Goal: Communication & Community: Answer question/provide support

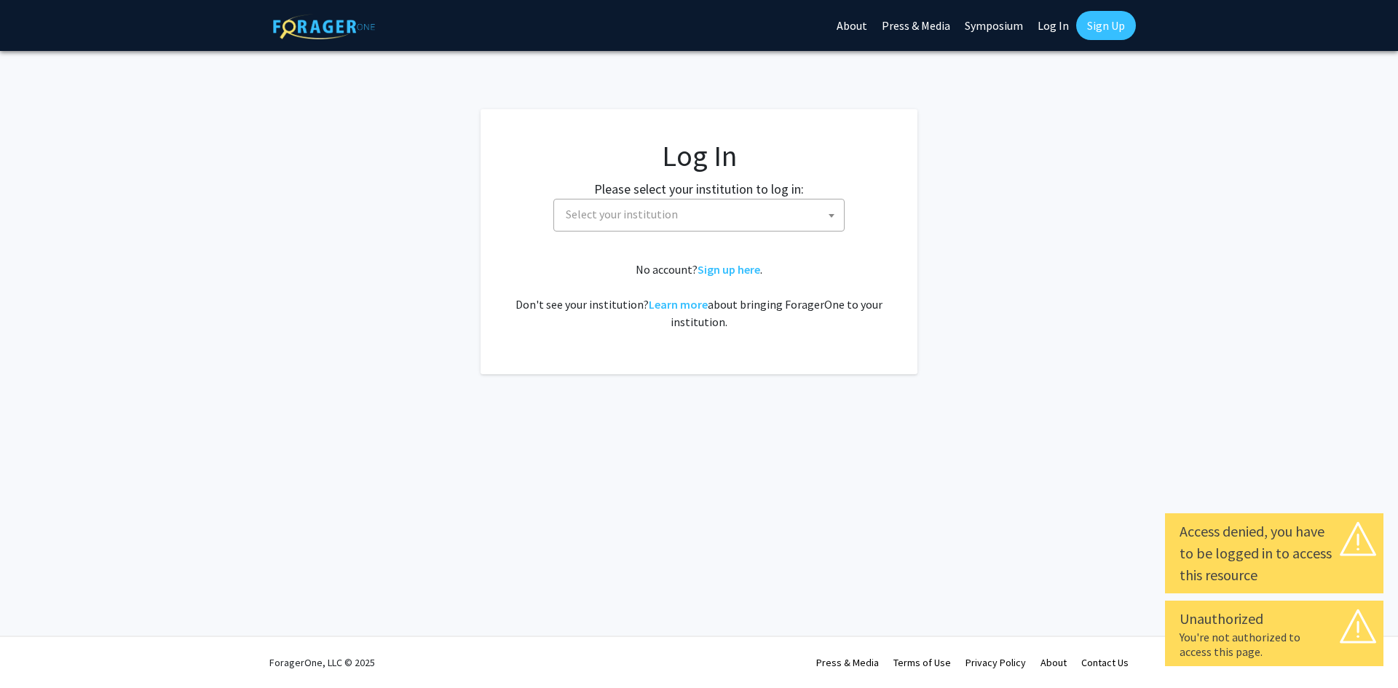
click at [834, 223] on span at bounding box center [831, 215] width 15 height 32
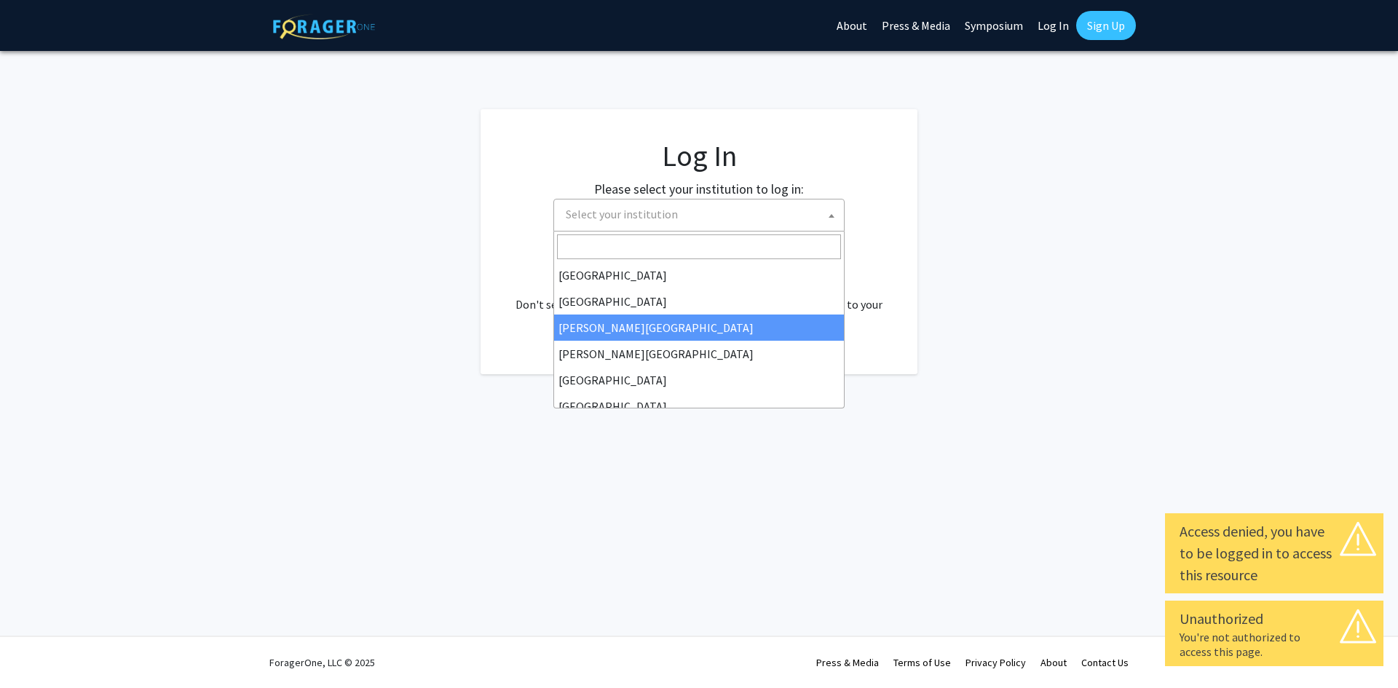
select select "5"
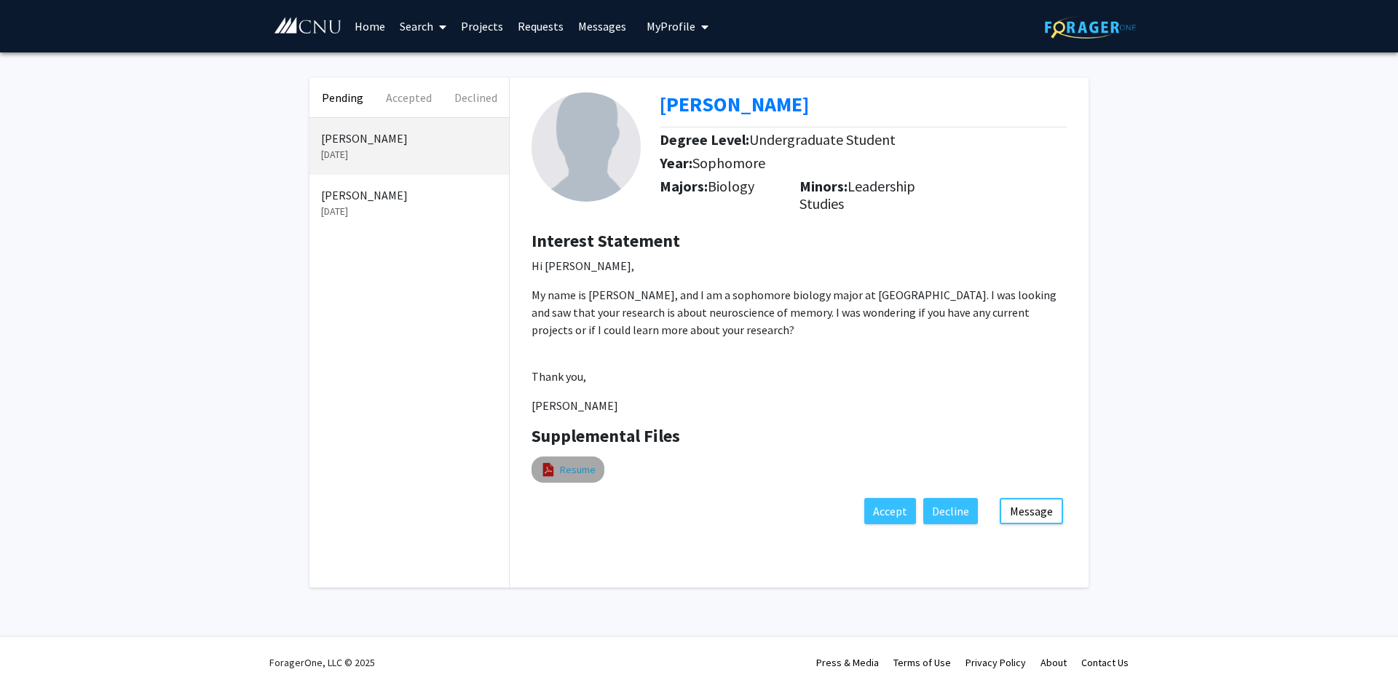
click at [568, 467] on link "Resume" at bounding box center [578, 469] width 36 height 15
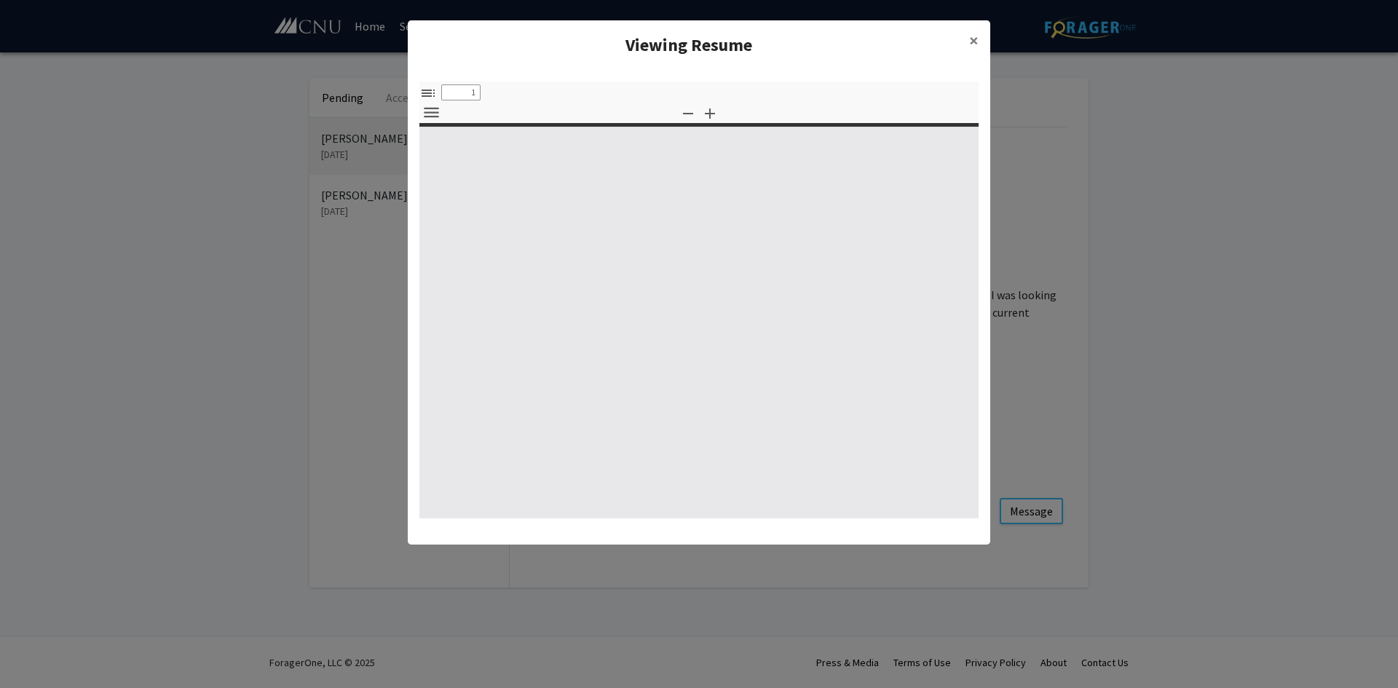
select select "custom"
type input "0"
select select "custom"
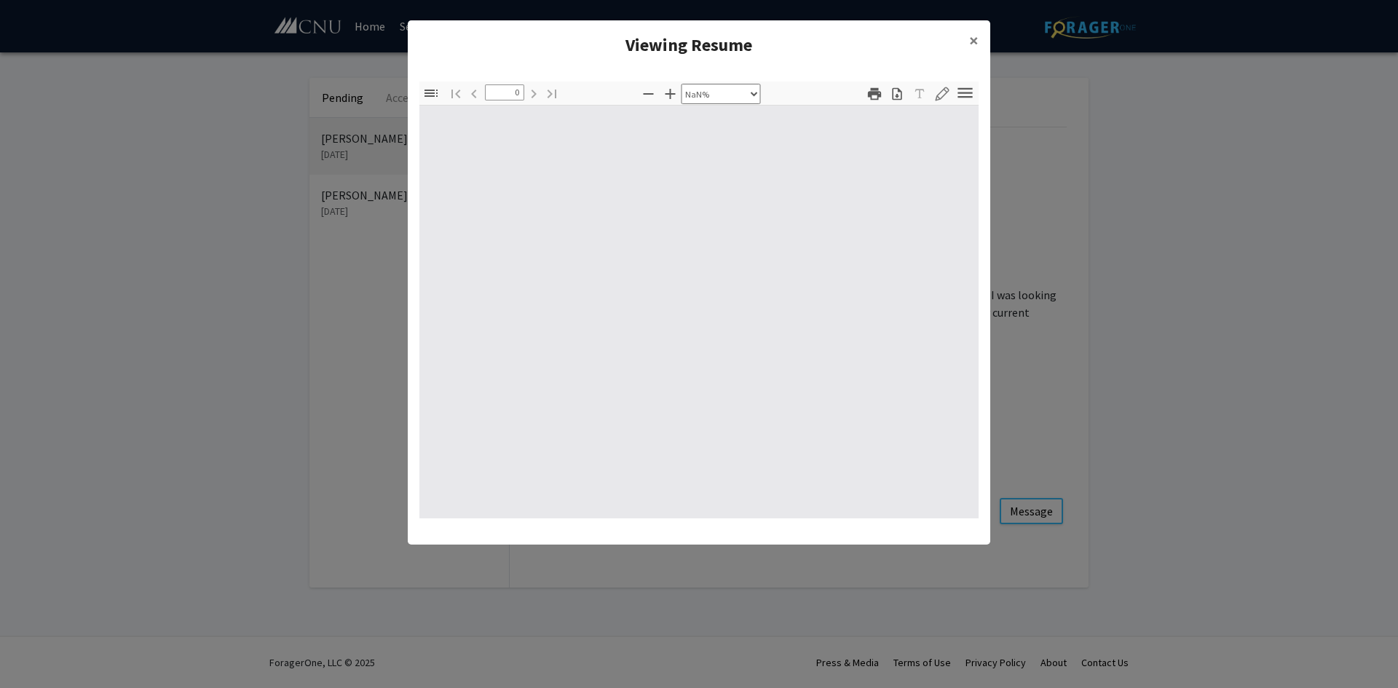
type input "1"
select select "auto"
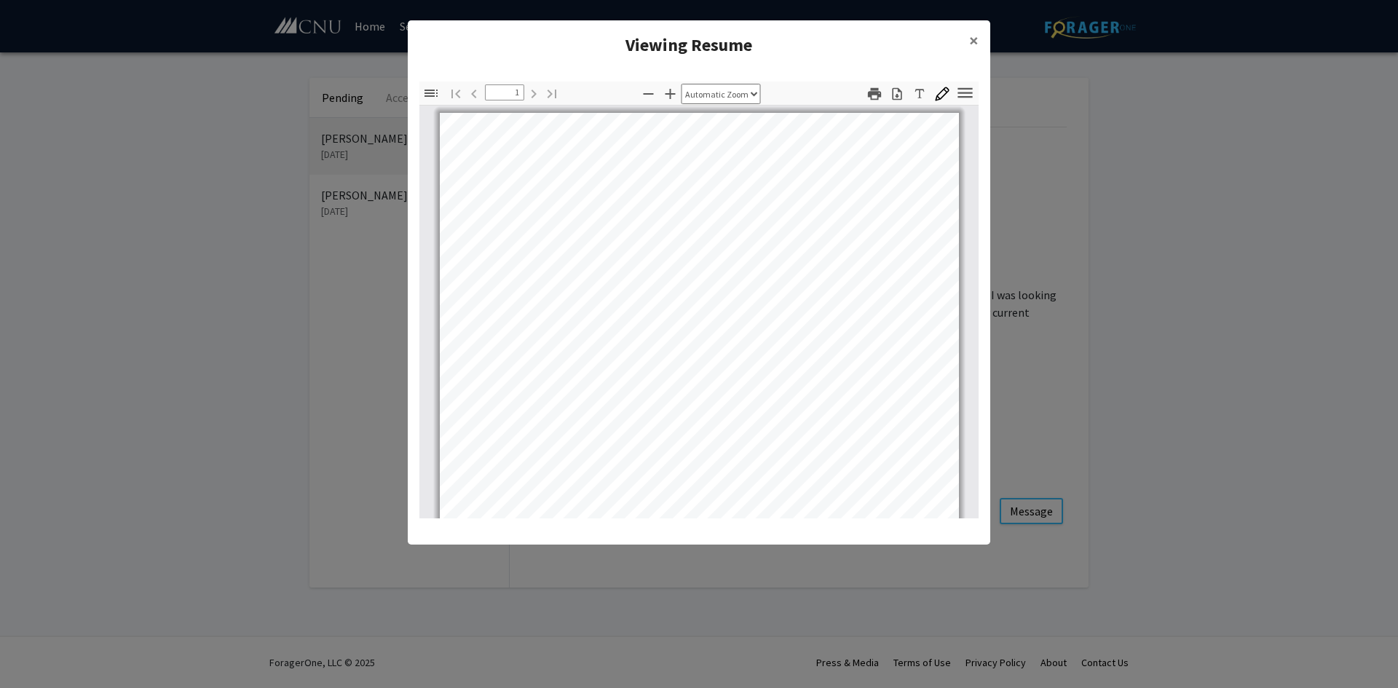
scroll to position [1, 0]
click at [972, 44] on span "×" at bounding box center [973, 40] width 9 height 23
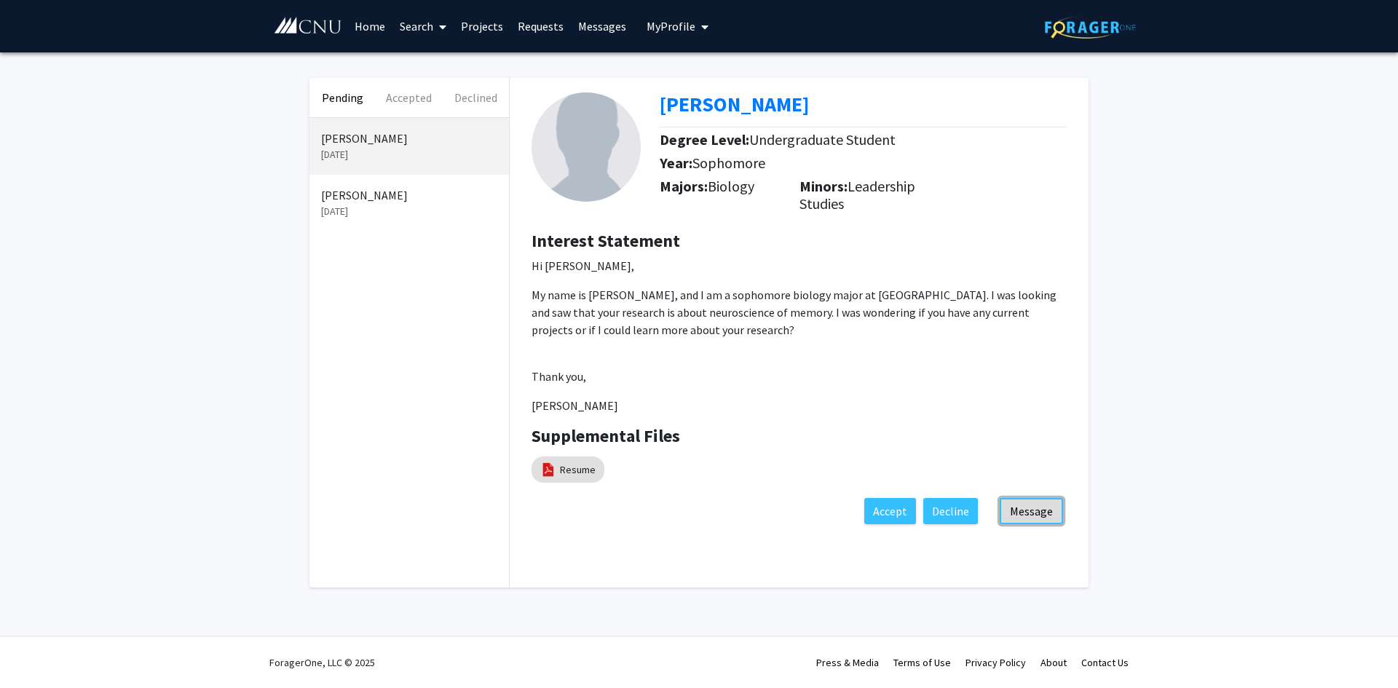
click at [1037, 510] on button "Message" at bounding box center [1030, 511] width 63 height 26
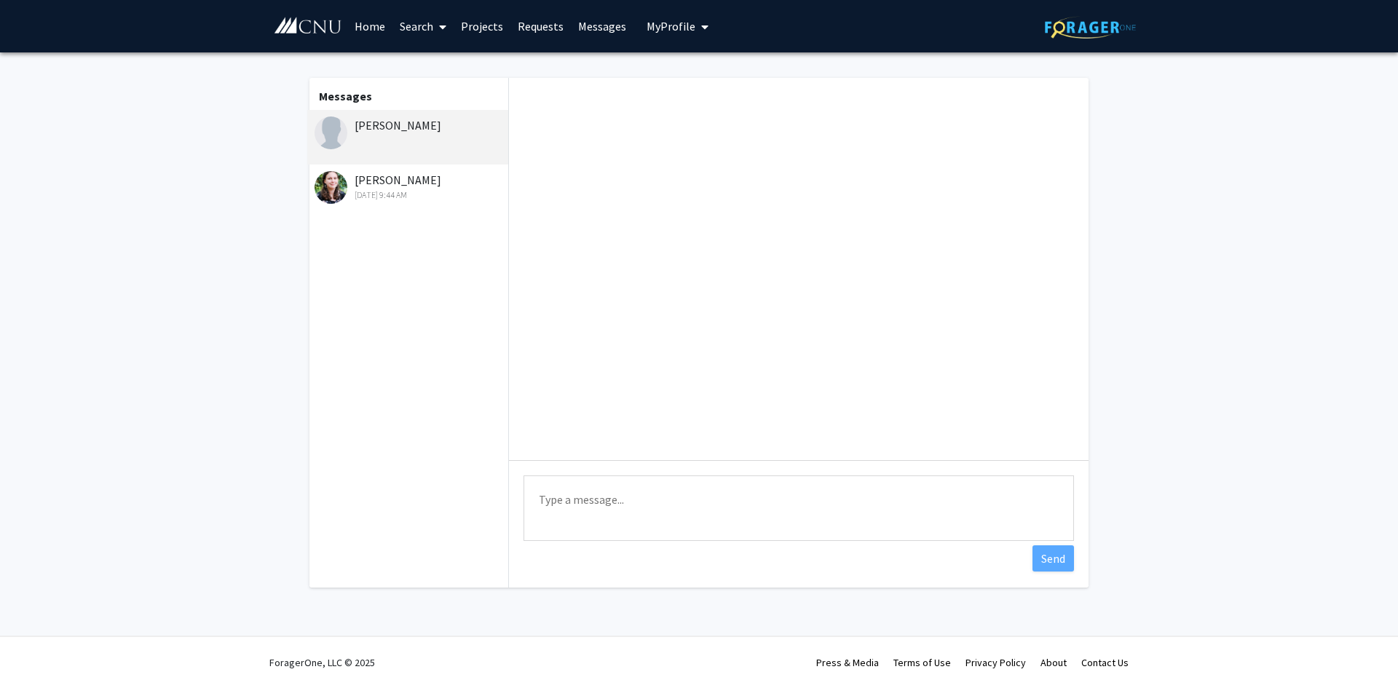
click at [395, 193] on div "Oct 5, 2021 9:44 AM" at bounding box center [409, 195] width 190 height 13
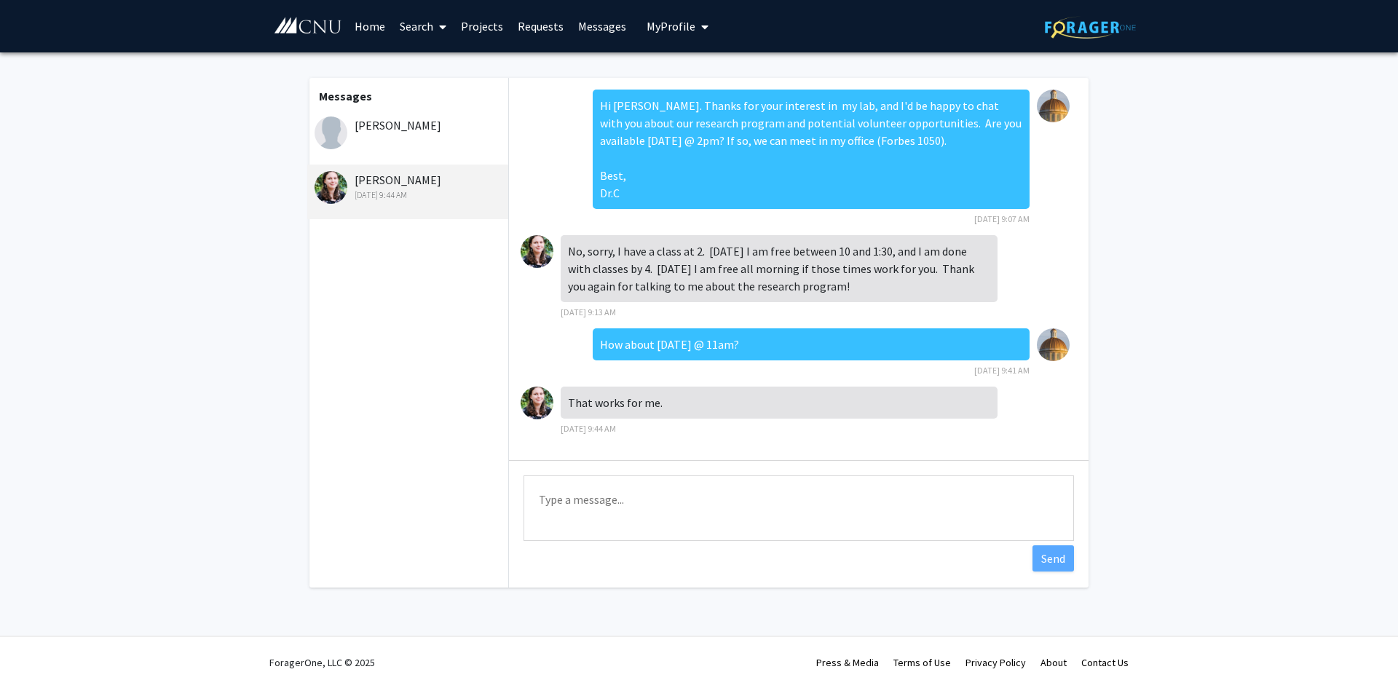
click at [402, 133] on div "Kira Malone" at bounding box center [409, 124] width 190 height 17
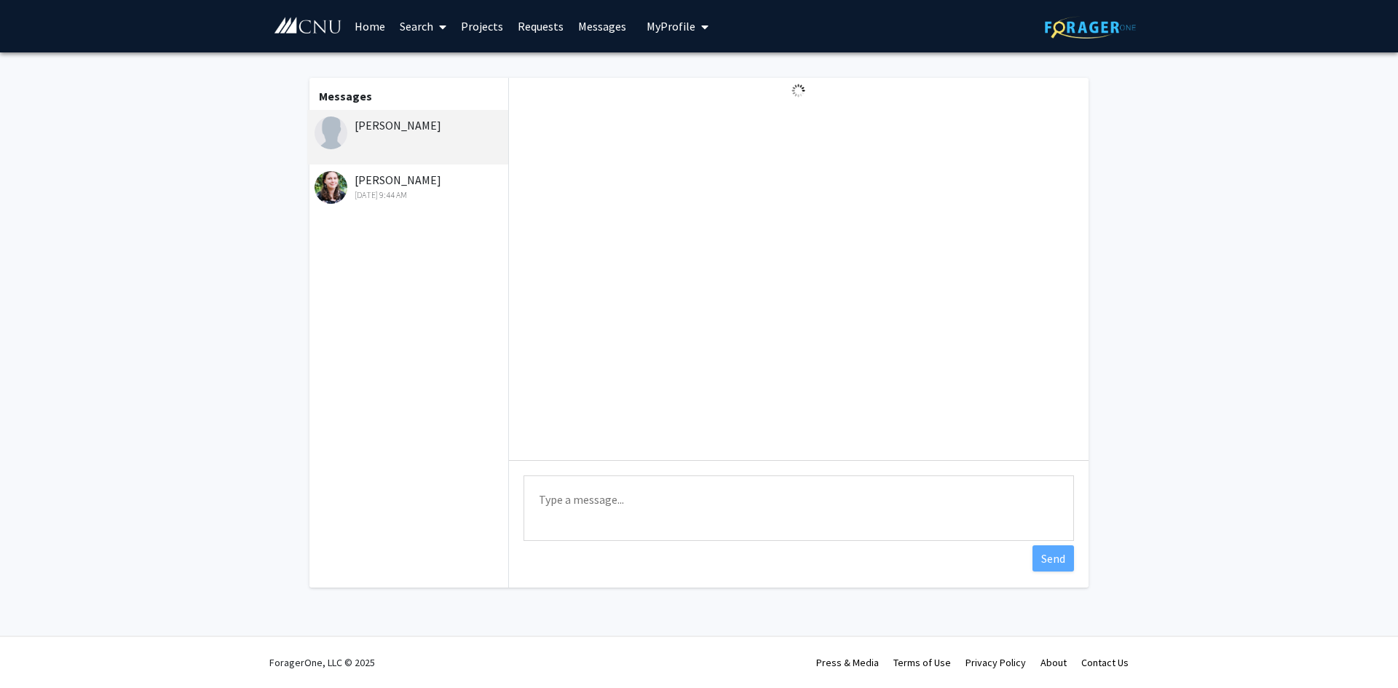
click at [632, 503] on textarea "Type a message" at bounding box center [798, 508] width 550 height 66
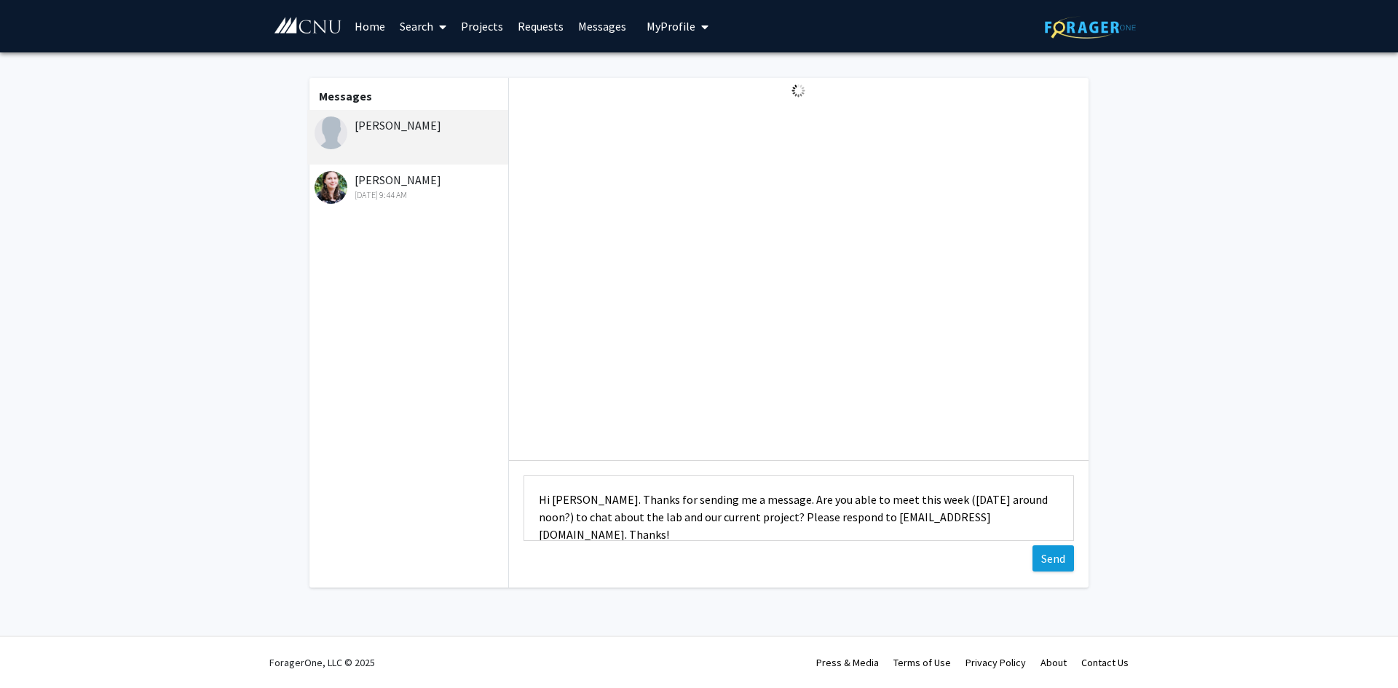
type textarea "Hi Kira. Thanks for sending me a message. Are you able to meet this week (Thurs…"
click at [1052, 559] on button "Send" at bounding box center [1052, 558] width 41 height 26
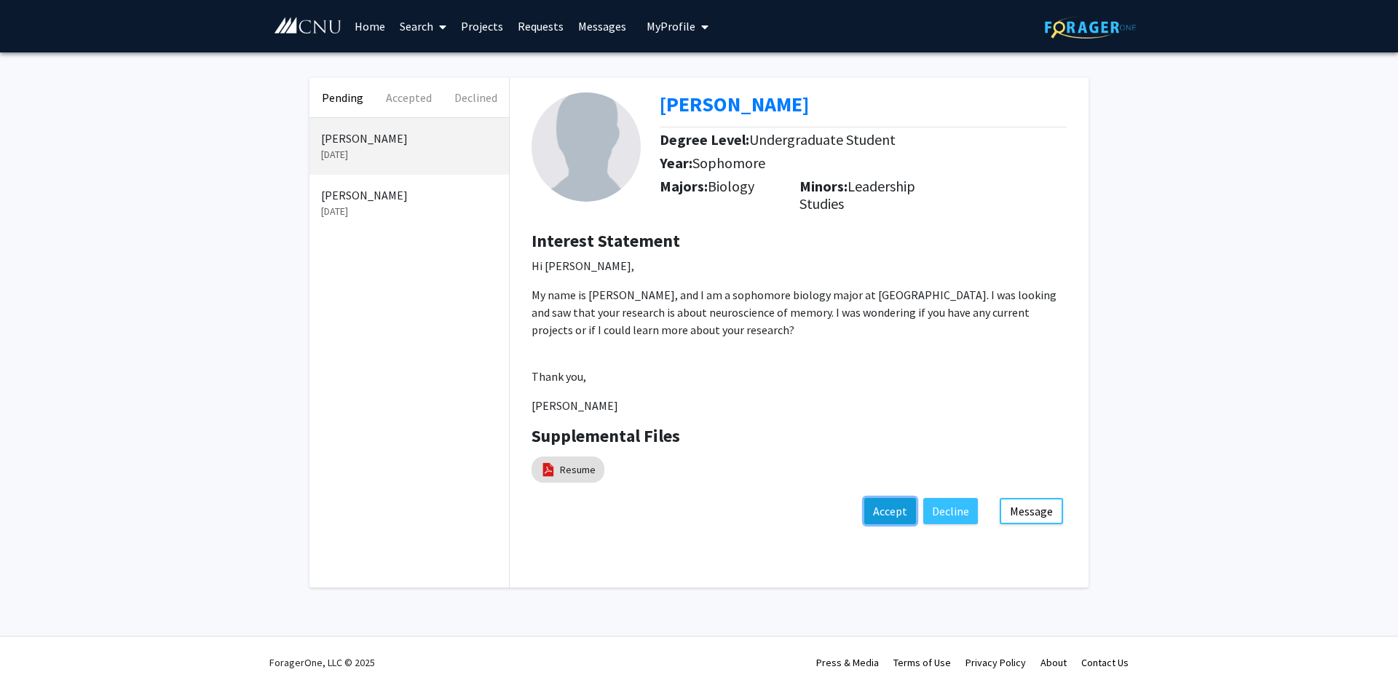
click at [888, 513] on button "Accept" at bounding box center [890, 511] width 52 height 26
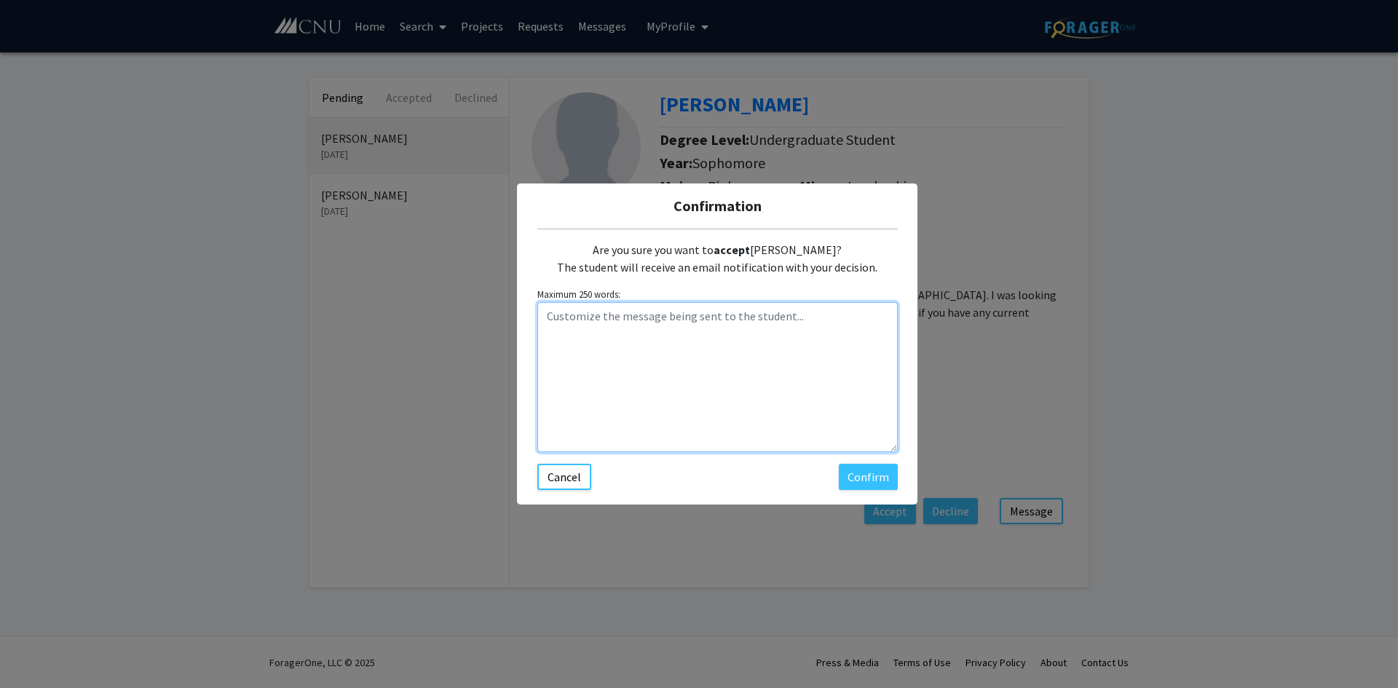
click at [717, 330] on textarea "Customize the message being sent to the student..." at bounding box center [717, 377] width 360 height 150
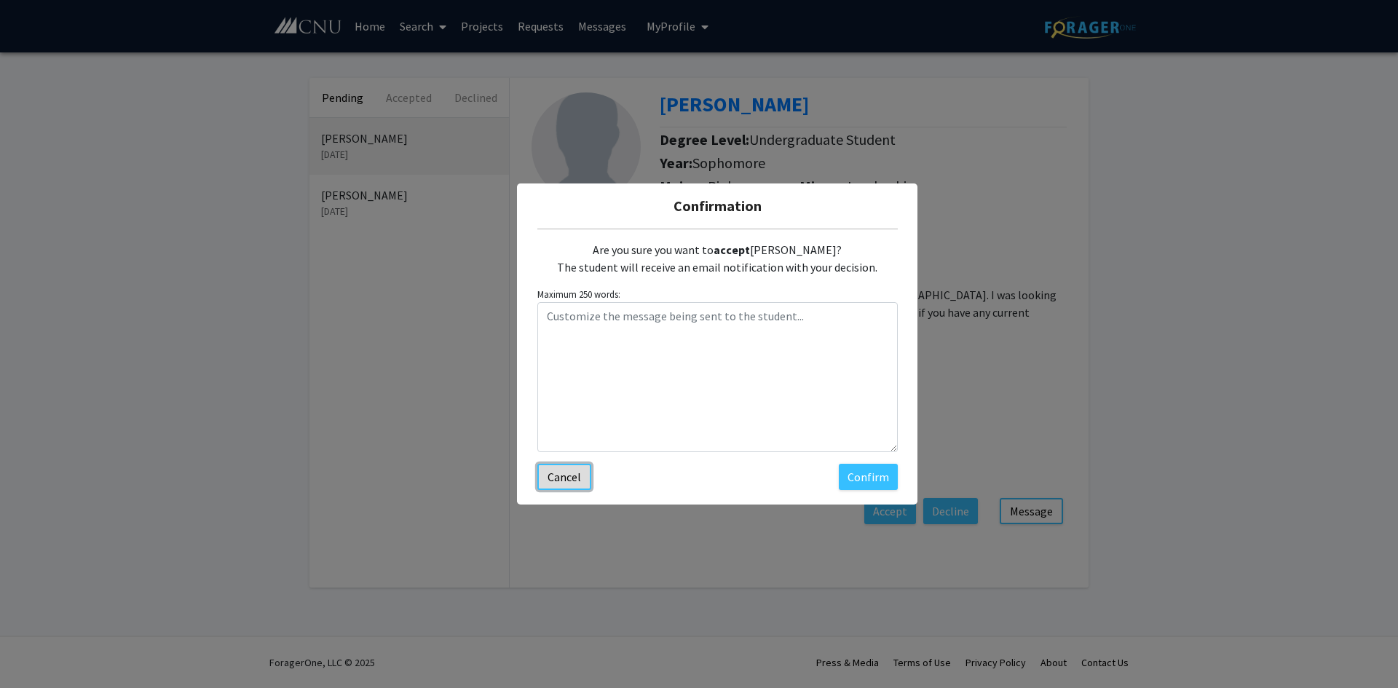
click at [566, 475] on button "Cancel" at bounding box center [564, 477] width 54 height 26
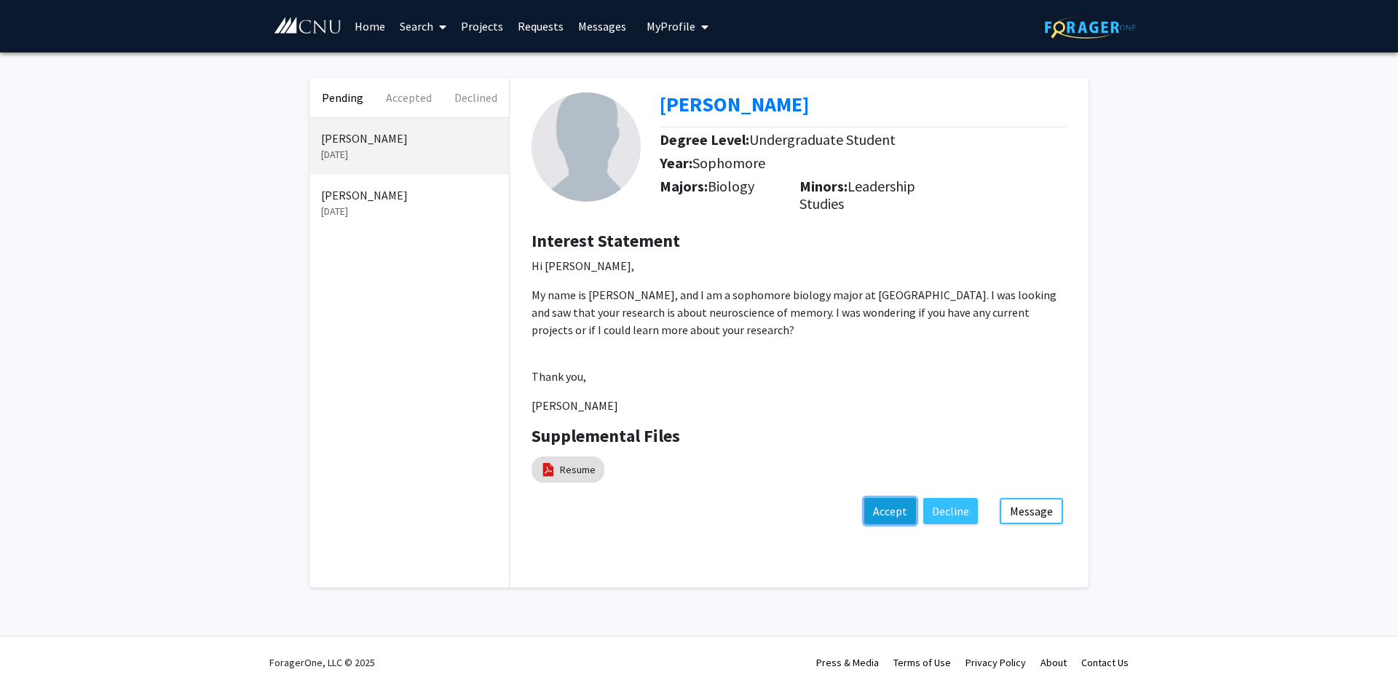
click at [892, 506] on button "Accept" at bounding box center [890, 511] width 52 height 26
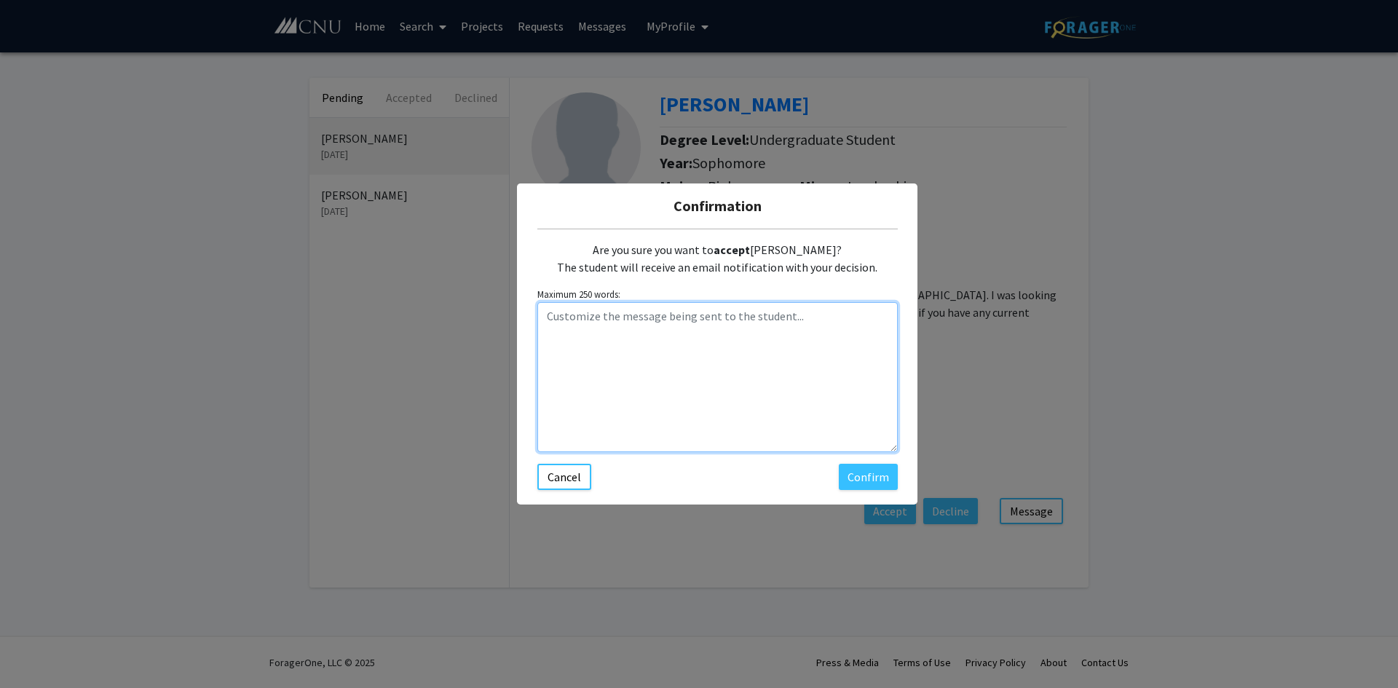
click at [721, 342] on textarea "Customize the message being sent to the student..." at bounding box center [717, 377] width 360 height 150
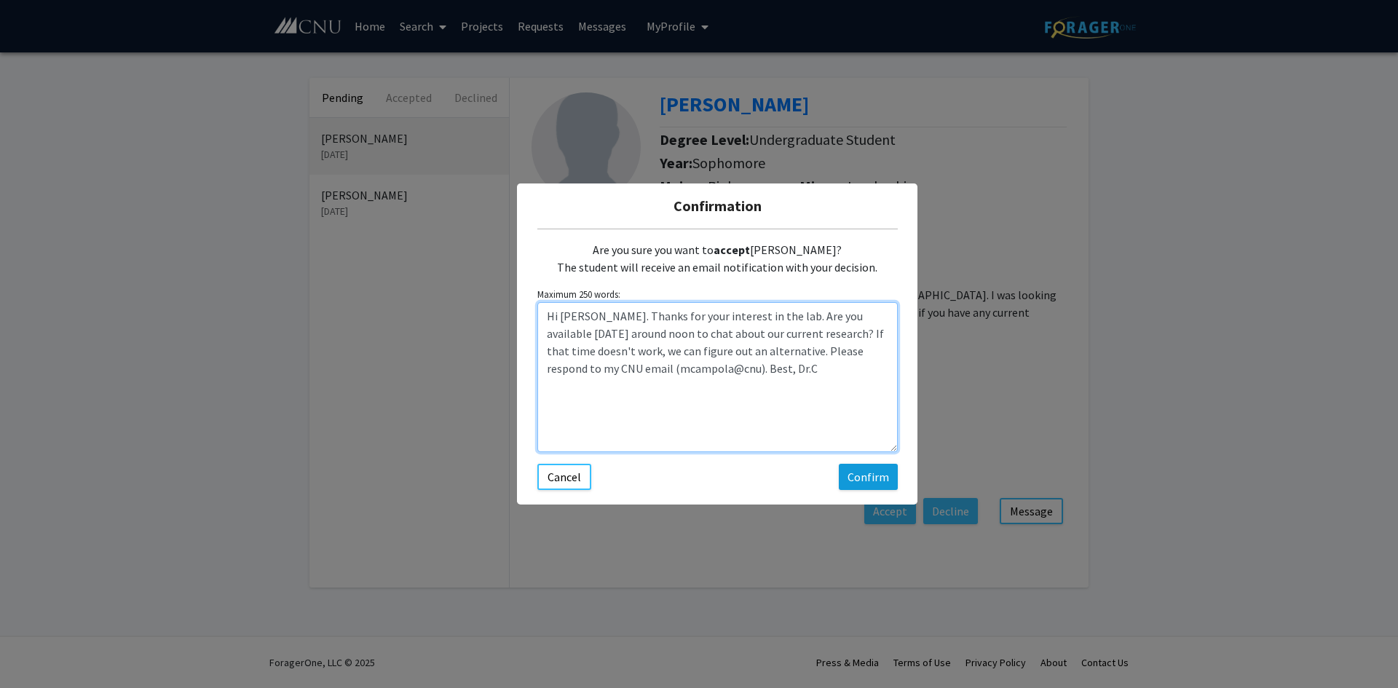
type textarea "Hi Kira. Thanks for your interest in the lab. Are you available on Thursday aro…"
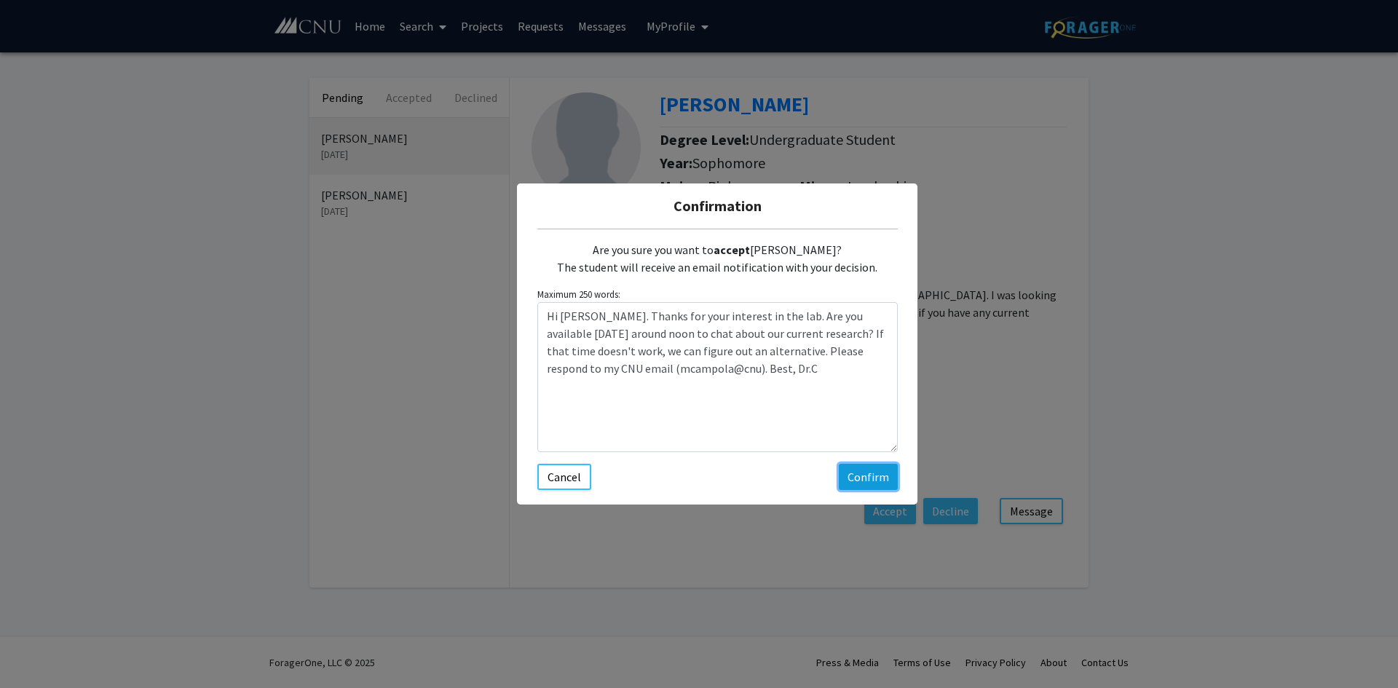
click at [865, 471] on button "Confirm" at bounding box center [868, 477] width 59 height 26
